Goal: Task Accomplishment & Management: Complete application form

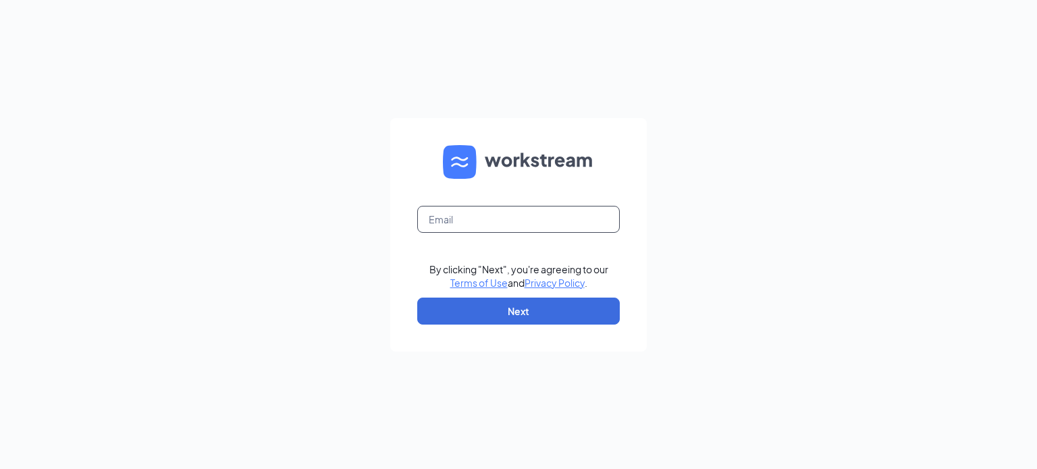
click at [478, 228] on input "text" at bounding box center [518, 219] width 203 height 27
type input "[EMAIL_ADDRESS][DOMAIN_NAME]"
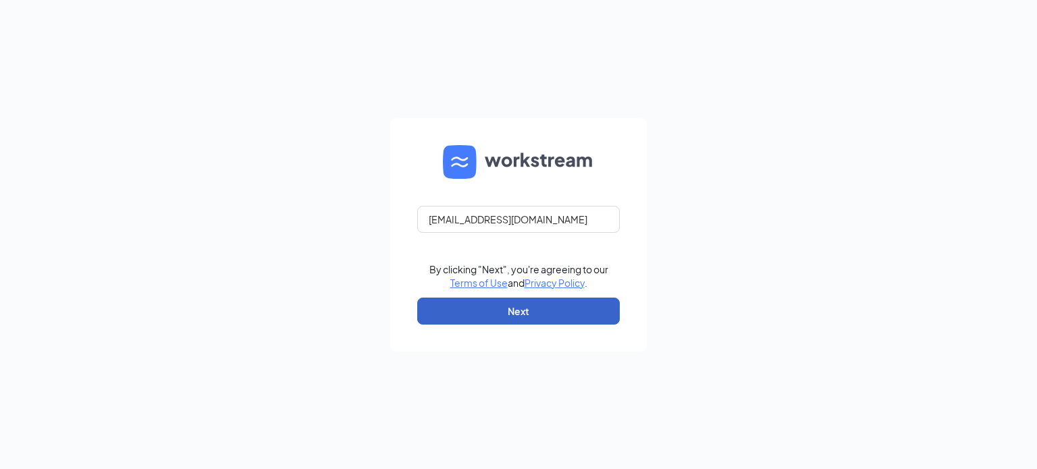
click at [504, 311] on button "Next" at bounding box center [518, 311] width 203 height 27
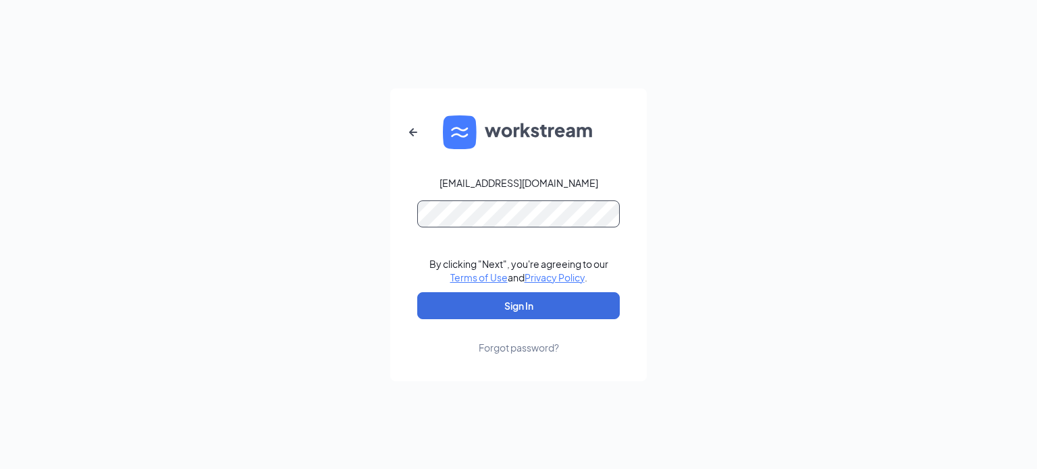
click at [417, 292] on button "Sign In" at bounding box center [518, 305] width 203 height 27
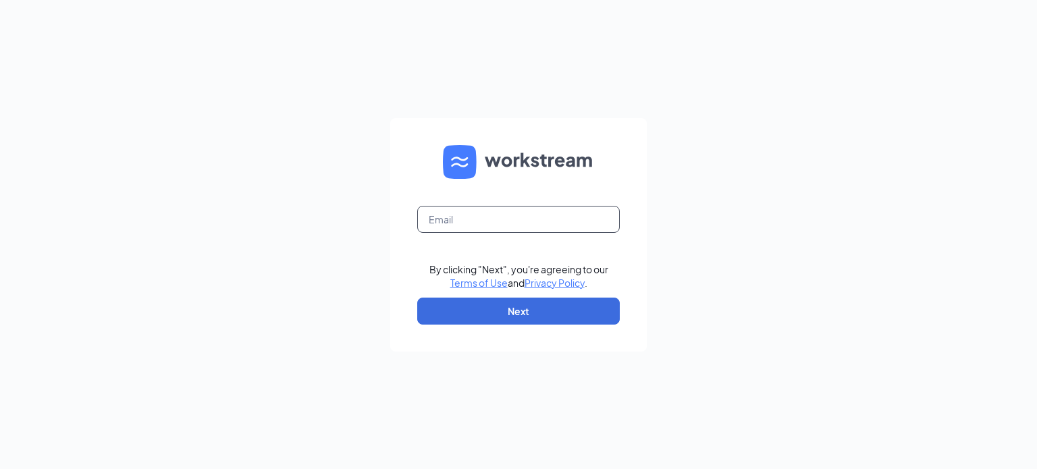
click at [470, 226] on input "text" at bounding box center [518, 219] width 203 height 27
type input "[EMAIL_ADDRESS][DOMAIN_NAME]"
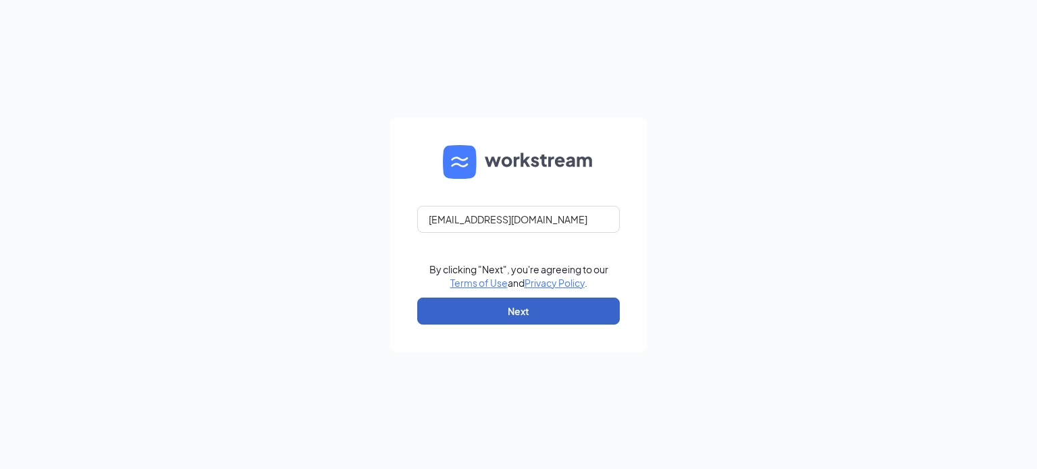
click at [528, 313] on button "Next" at bounding box center [518, 311] width 203 height 27
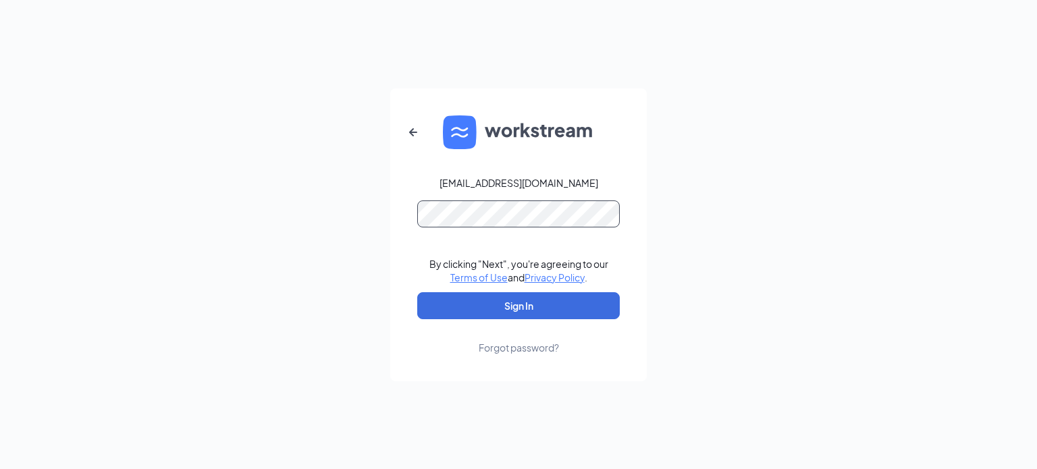
click at [417, 292] on button "Sign In" at bounding box center [518, 305] width 203 height 27
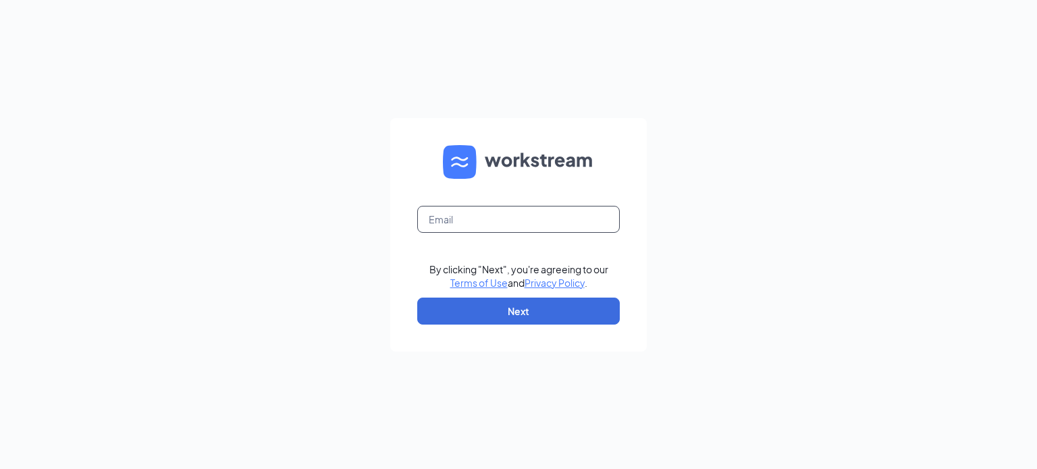
click at [486, 221] on input "text" at bounding box center [518, 219] width 203 height 27
click at [452, 217] on input "text" at bounding box center [518, 219] width 203 height 27
type input "[EMAIL_ADDRESS][DOMAIN_NAME]"
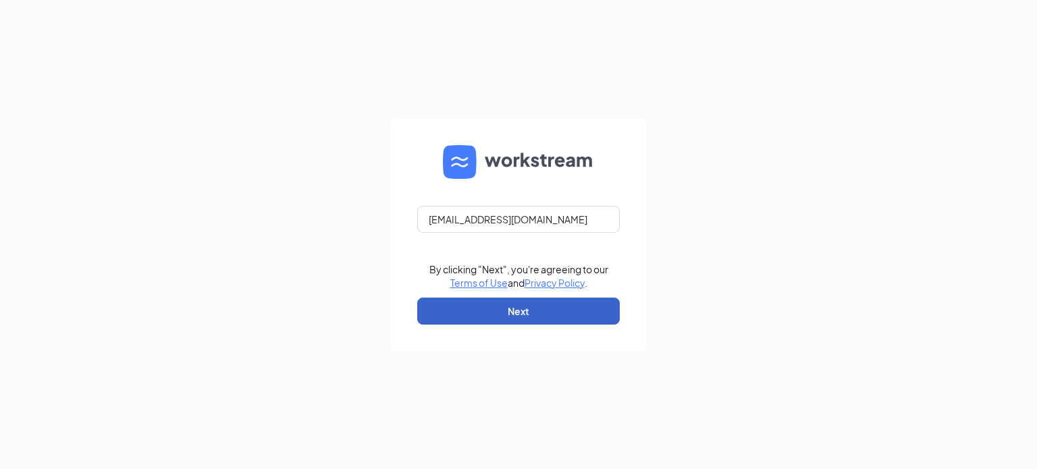
click at [537, 313] on button "Next" at bounding box center [518, 311] width 203 height 27
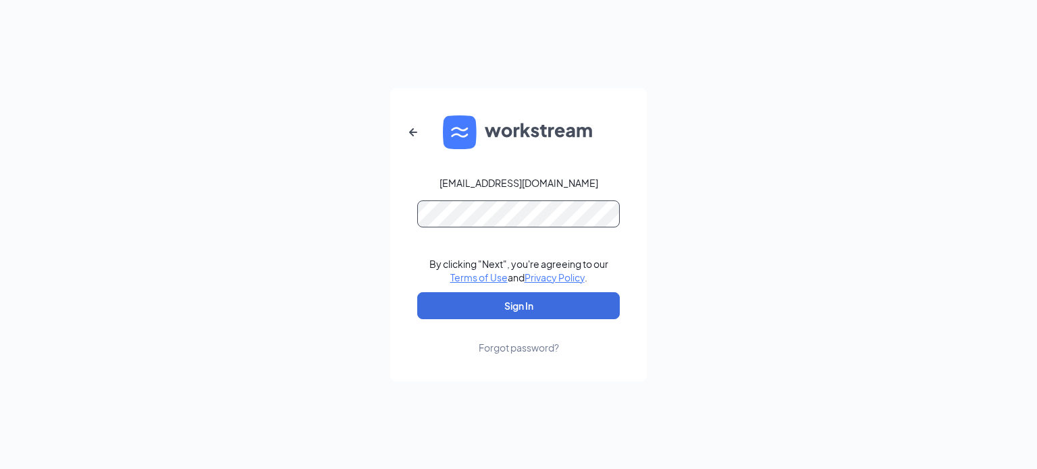
click at [417, 292] on button "Sign In" at bounding box center [518, 305] width 203 height 27
